Goal: Information Seeking & Learning: Learn about a topic

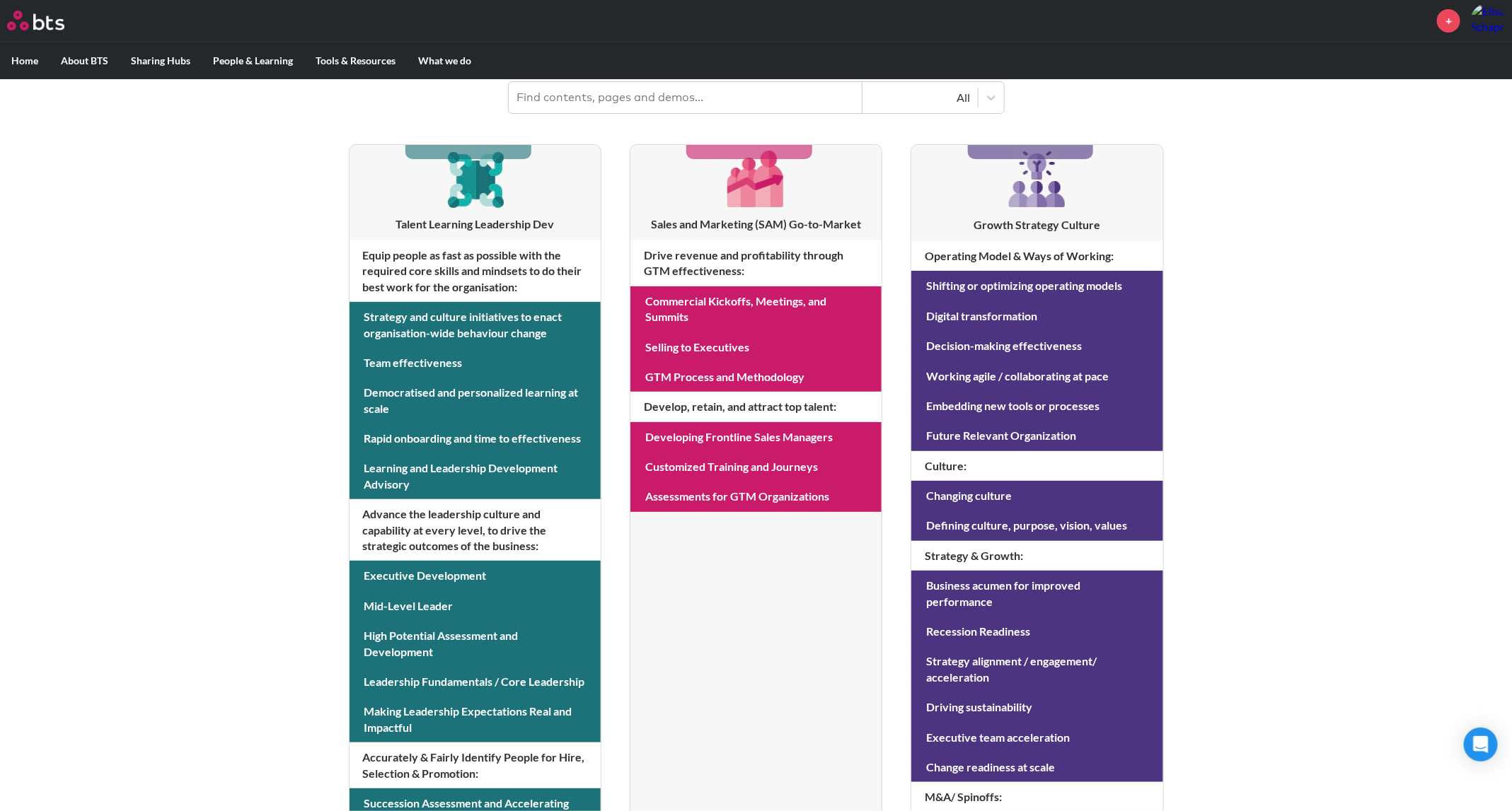
scroll to position [210, 0]
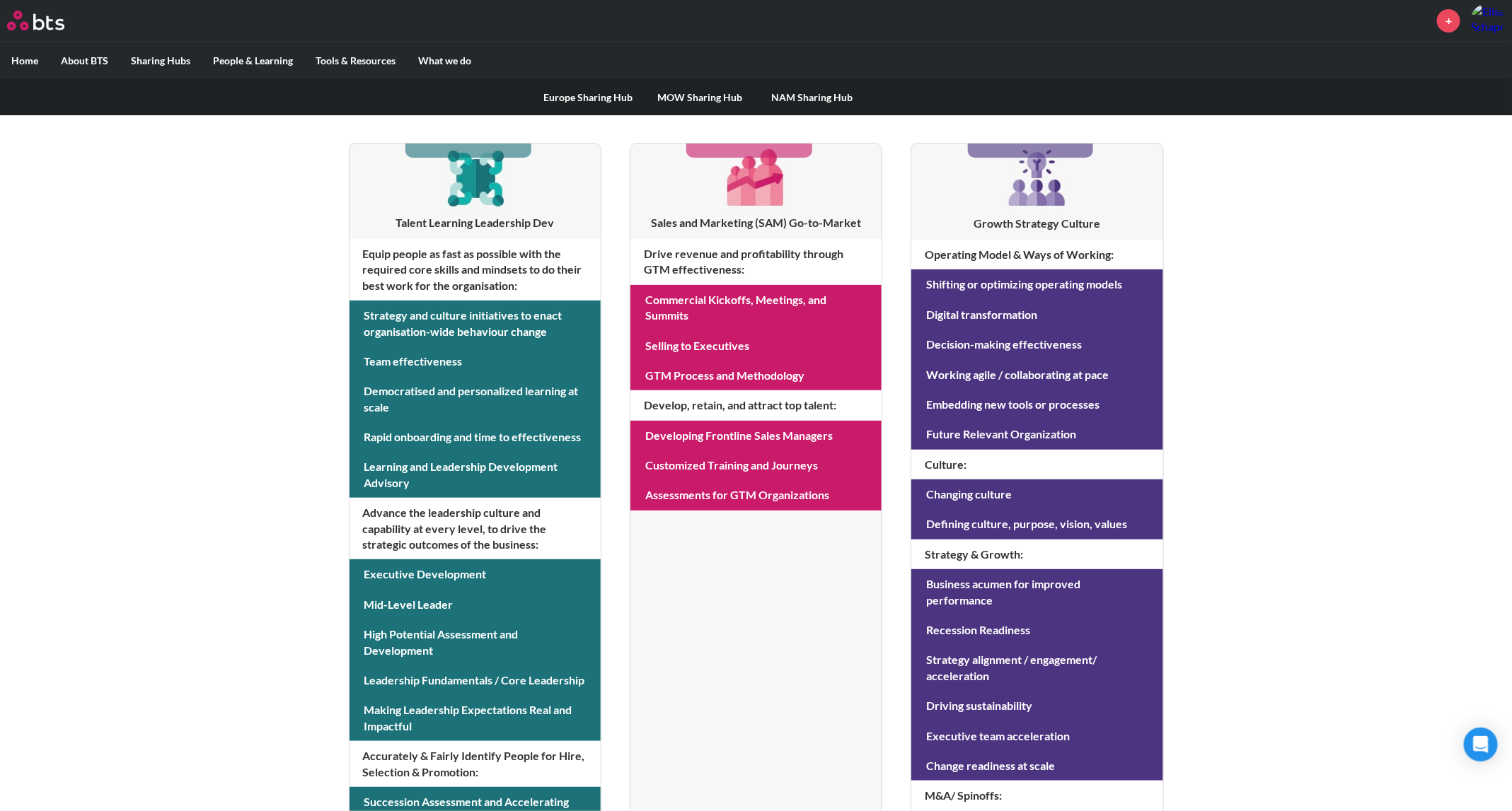
click at [561, 94] on link "Europe Sharing Hub" at bounding box center [588, 97] width 112 height 37
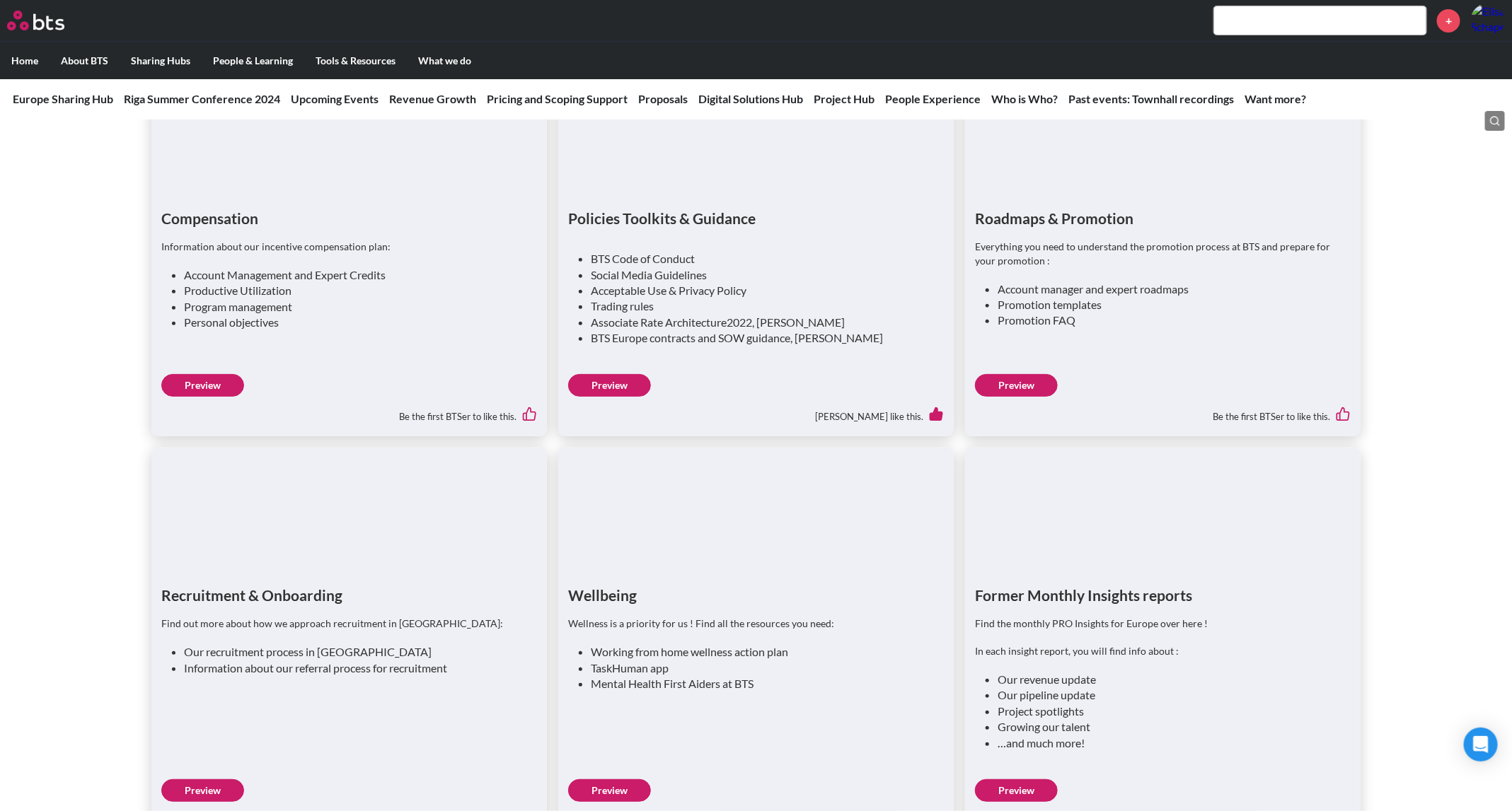
scroll to position [3347, 0]
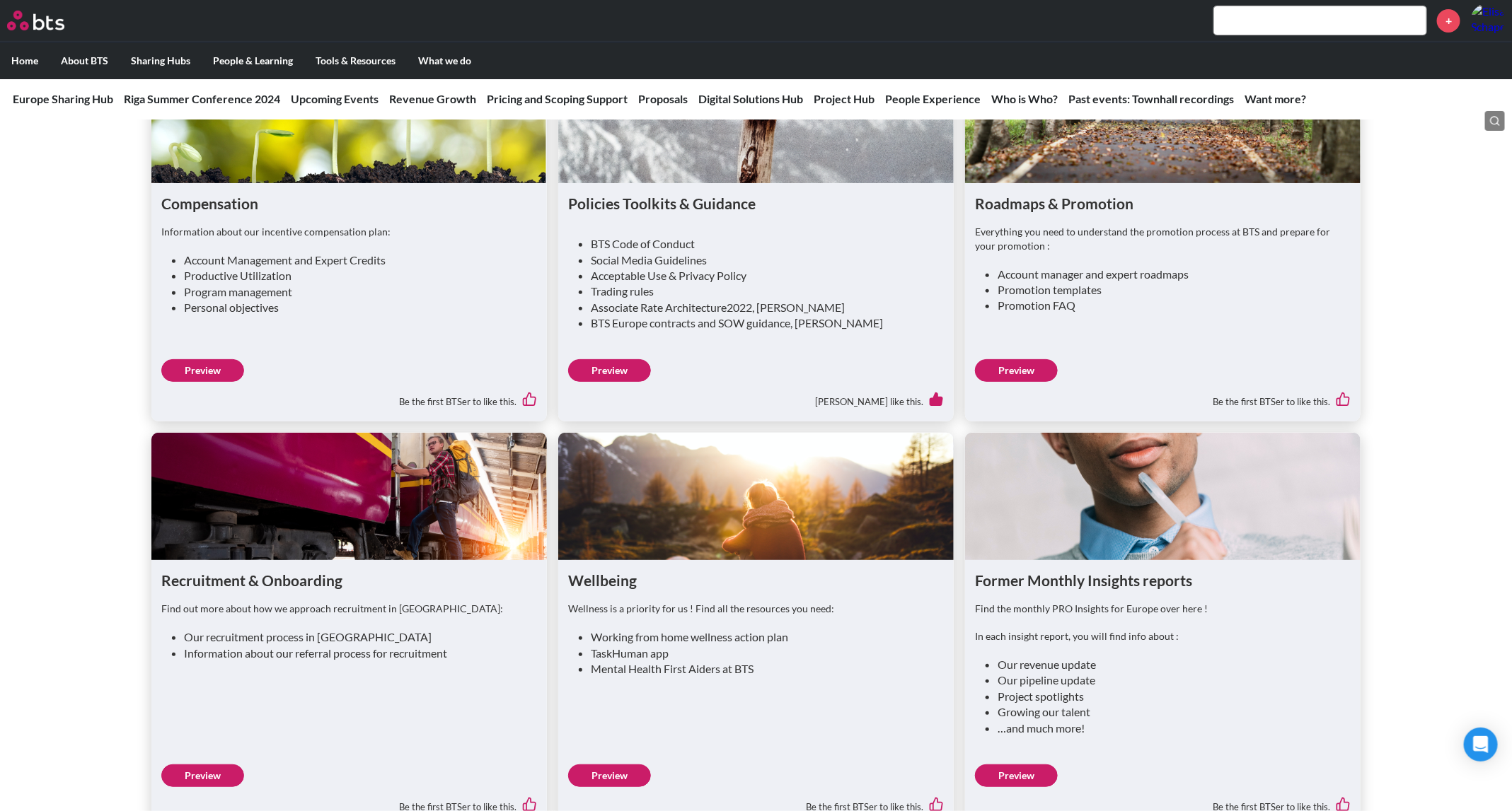
click at [1021, 362] on link "Preview" at bounding box center [1016, 371] width 83 height 22
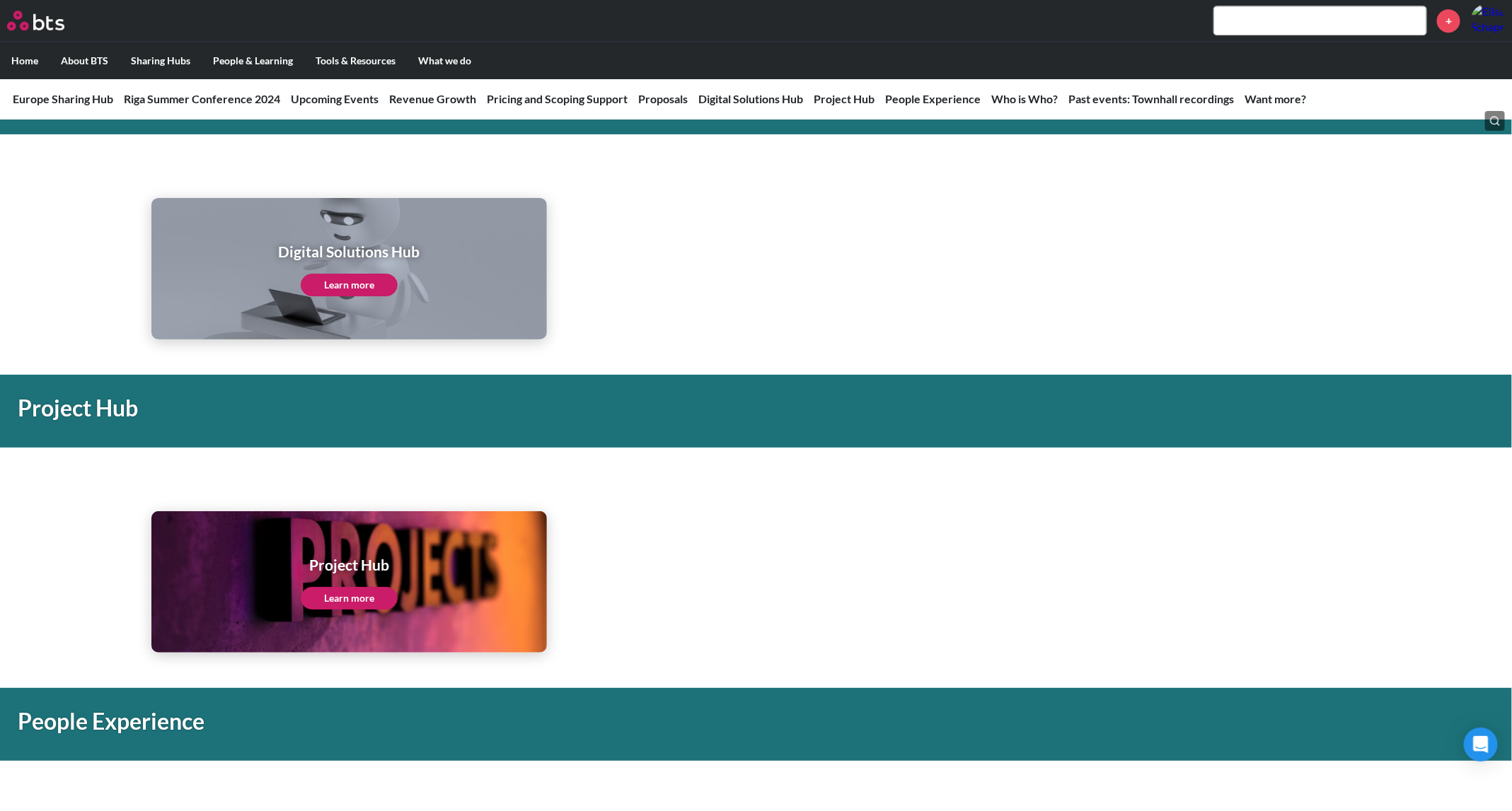
scroll to position [2581, 0]
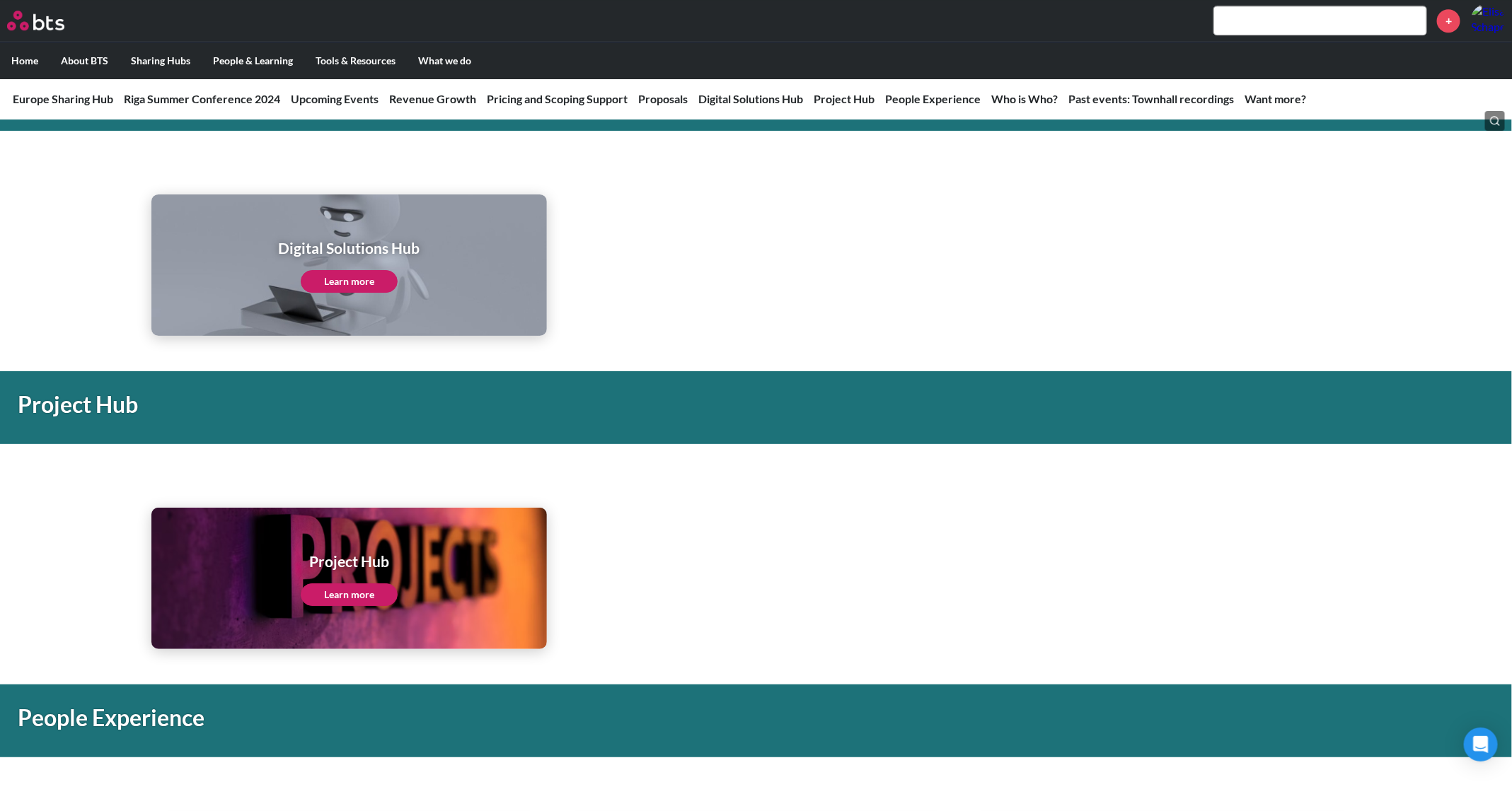
click at [364, 601] on link "Learn more" at bounding box center [348, 595] width 97 height 22
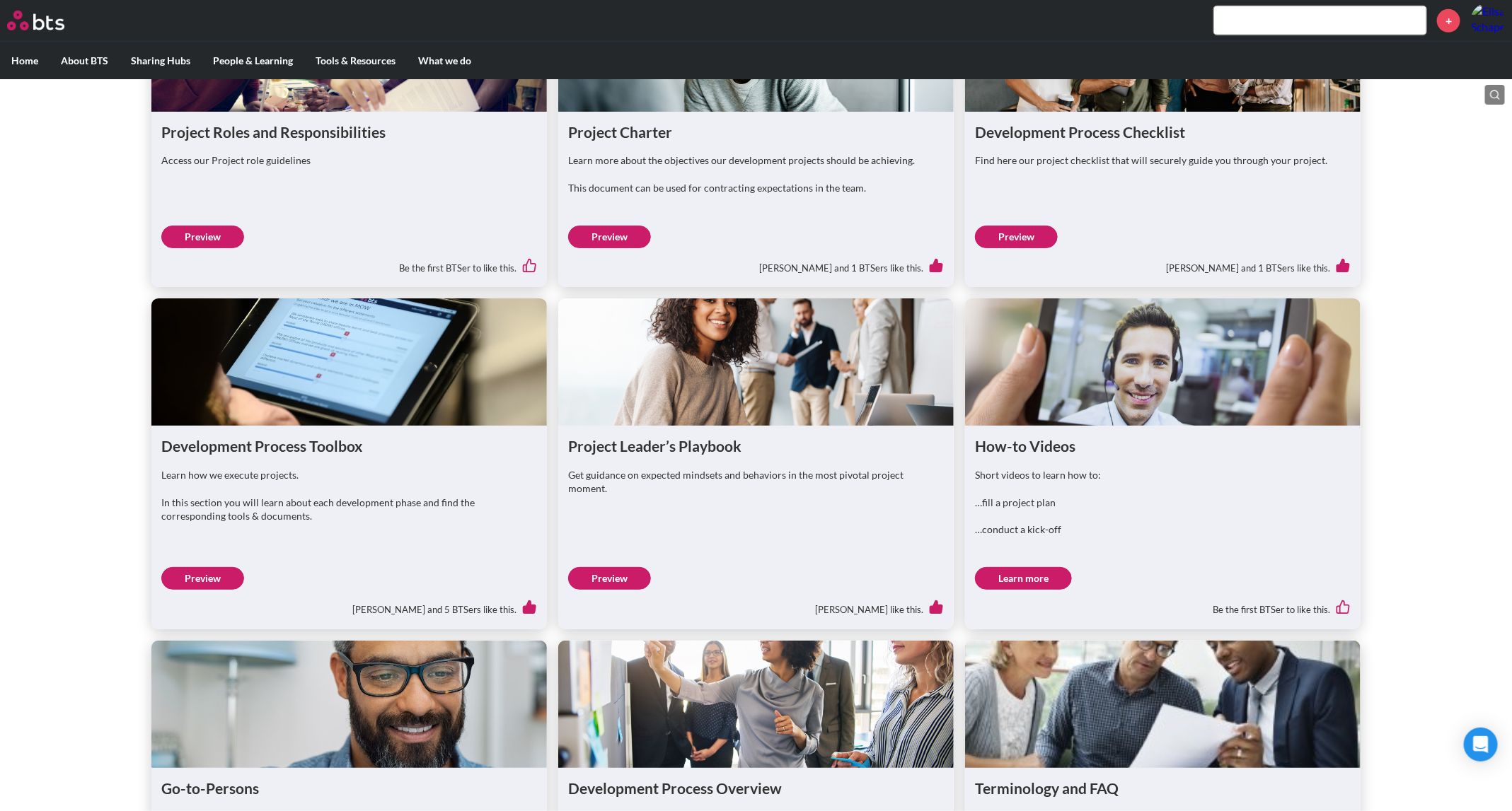
scroll to position [610, 0]
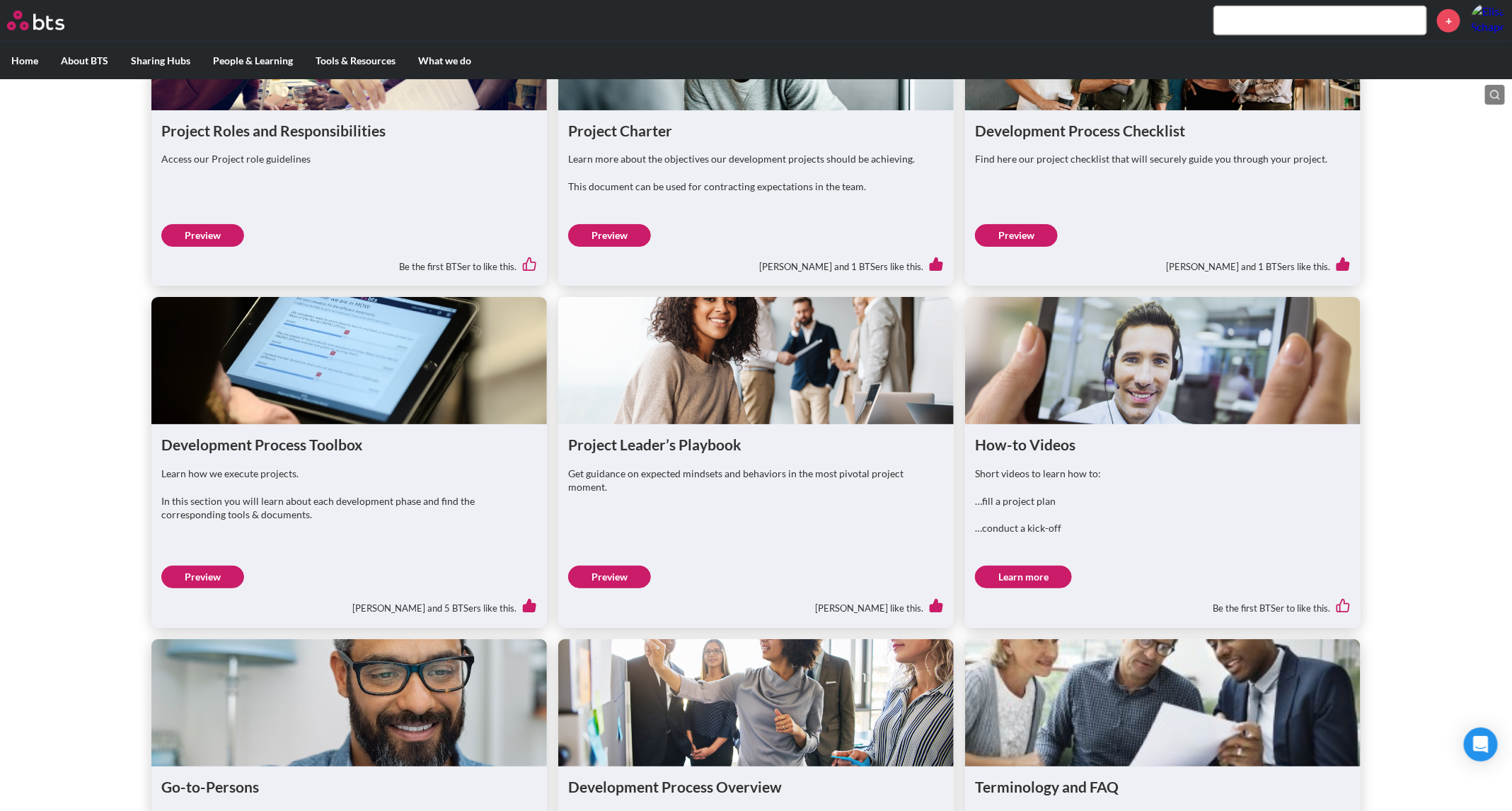
click at [229, 589] on link "Preview" at bounding box center [202, 577] width 83 height 22
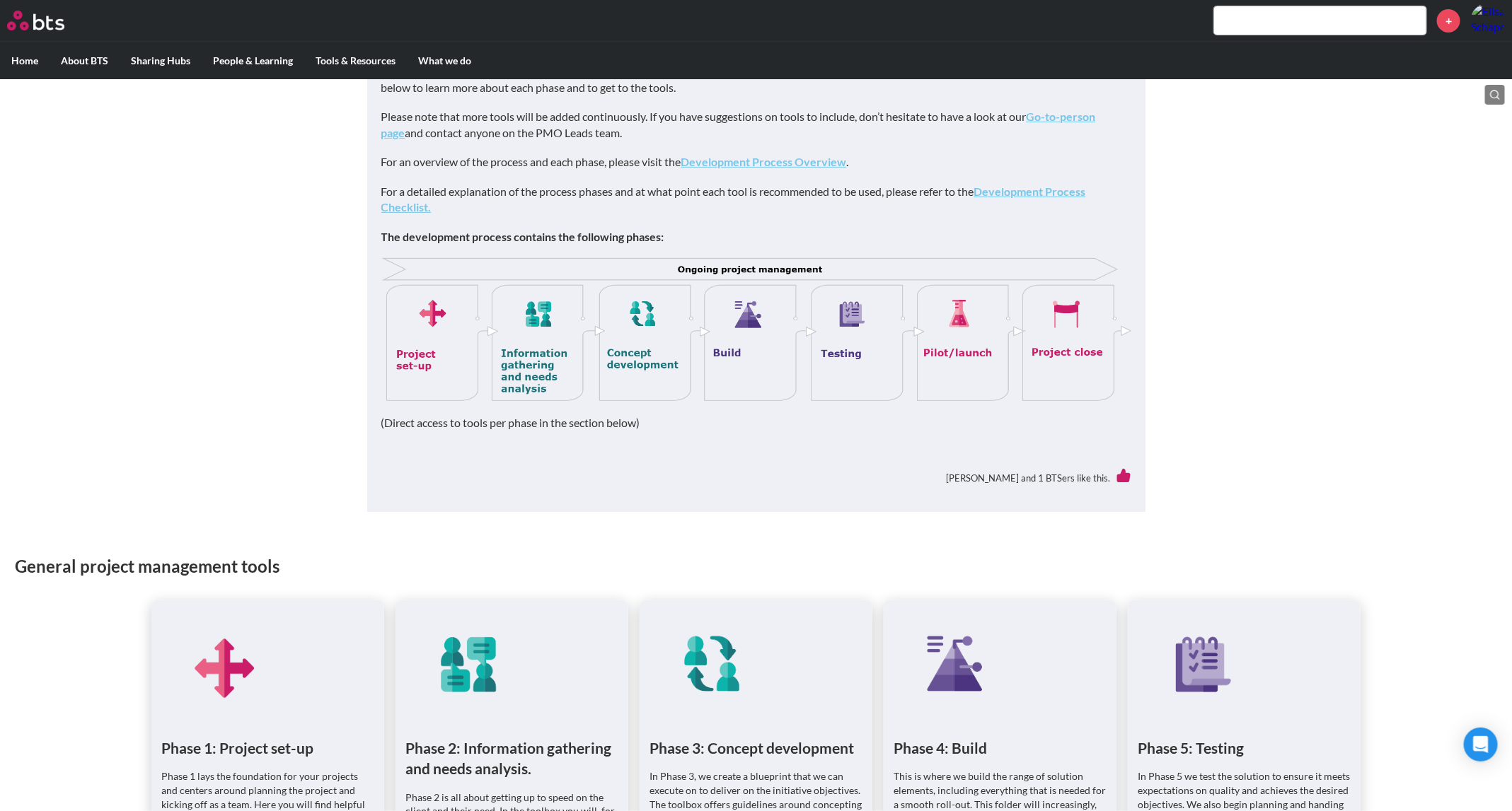
scroll to position [219, 0]
click at [1302, 434] on main "Development Process Toolbox ([GEOGRAPHIC_DATA]) Back to Project Hub This sectio…" at bounding box center [756, 577] width 1512 height 1434
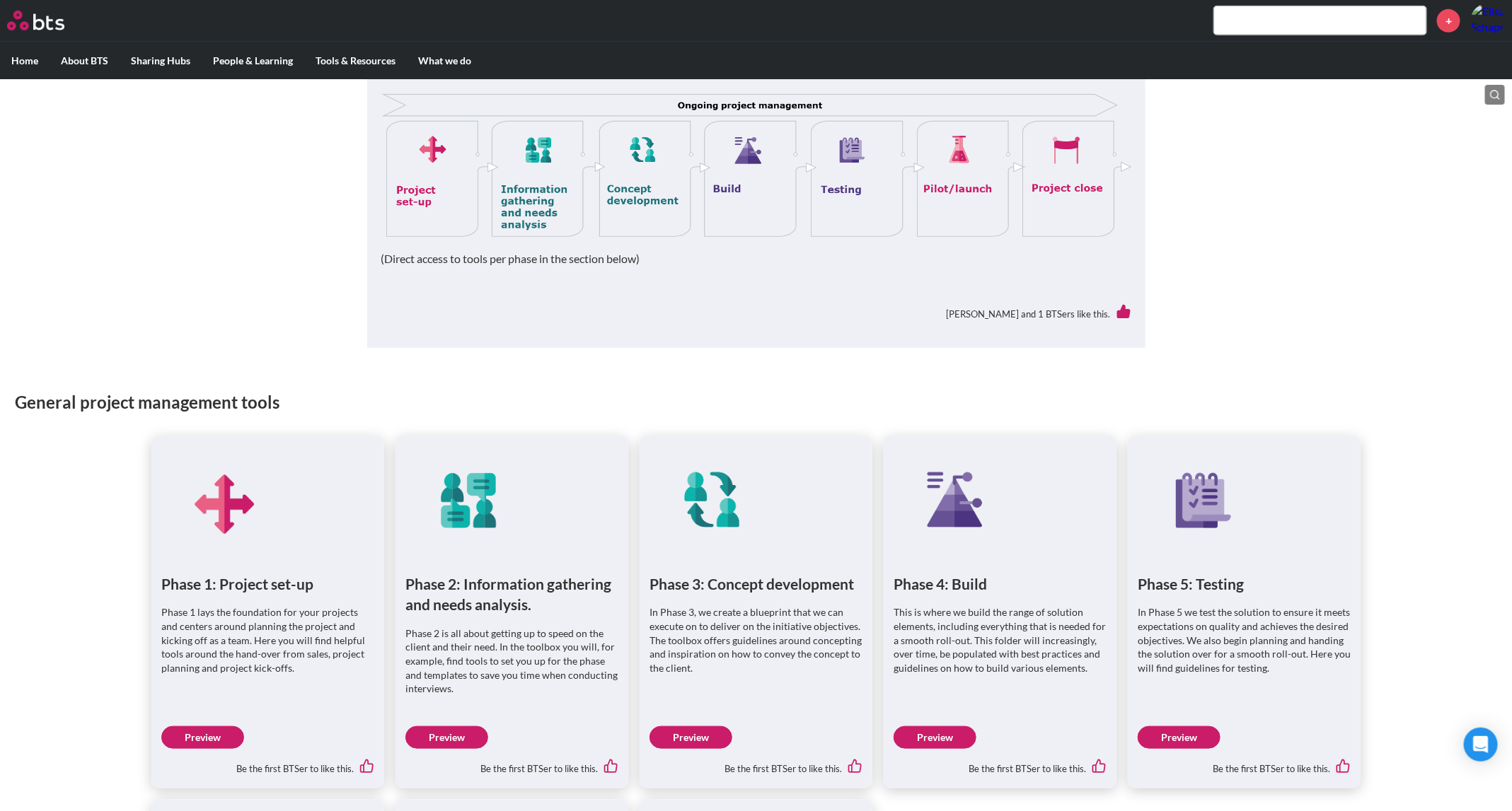
scroll to position [389, 0]
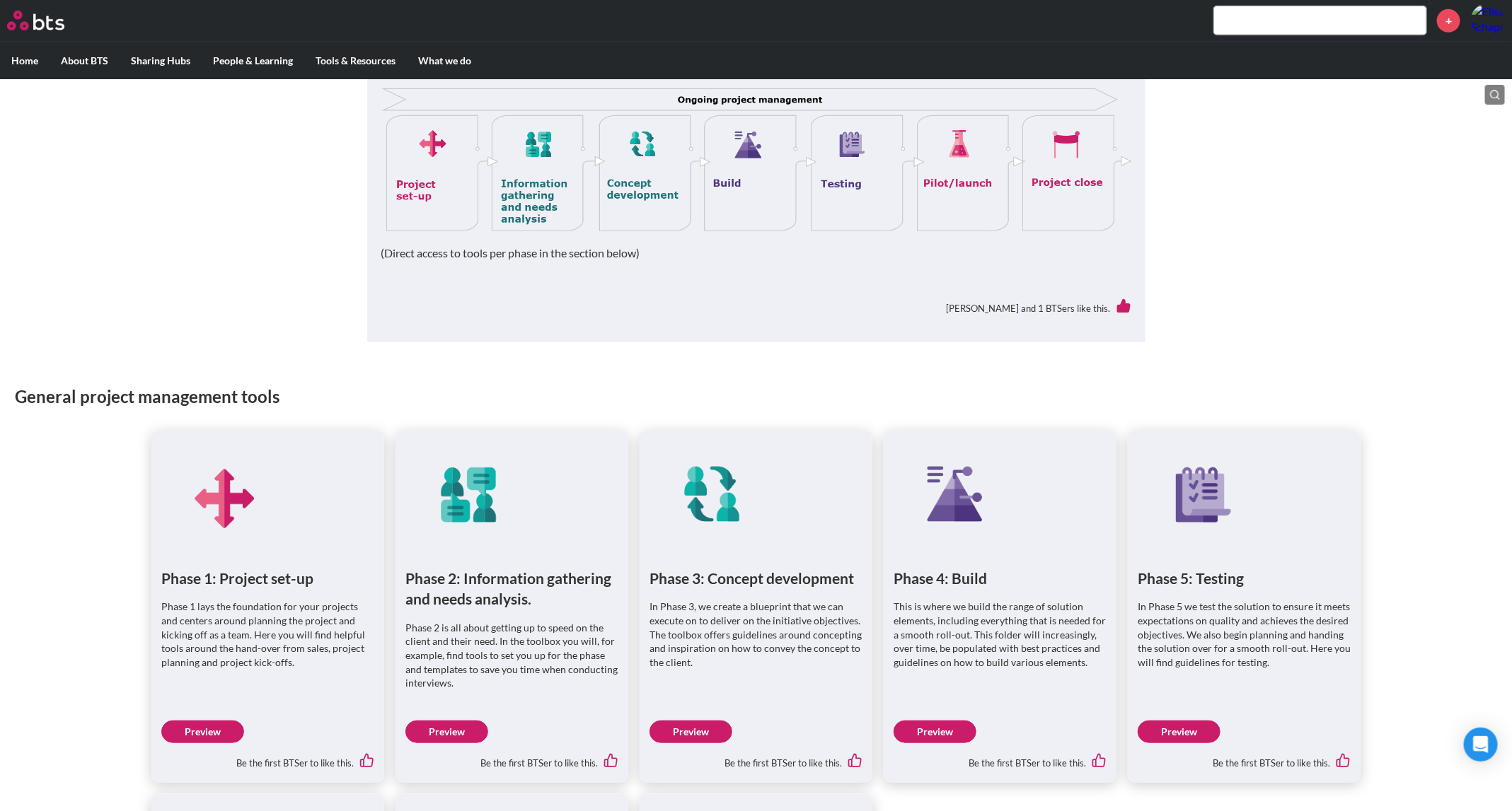
click at [193, 729] on link "Preview" at bounding box center [202, 732] width 83 height 22
